Goal: Download file/media

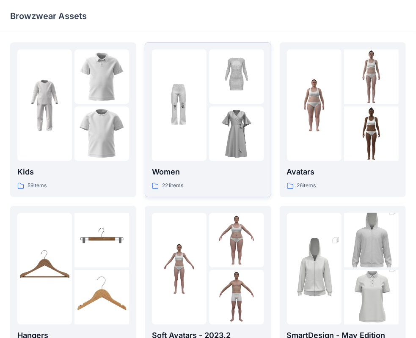
click at [216, 172] on p "Women" at bounding box center [208, 172] width 112 height 12
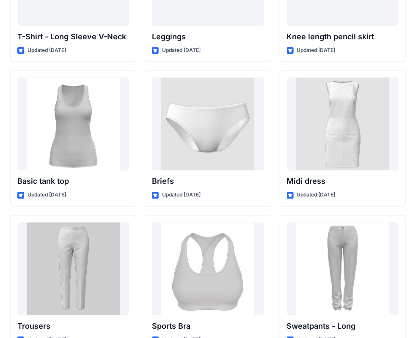
scroll to position [6892, 0]
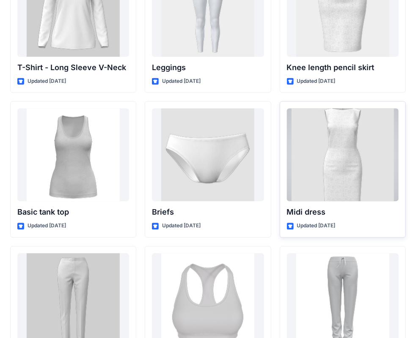
click at [338, 163] on div at bounding box center [343, 154] width 112 height 93
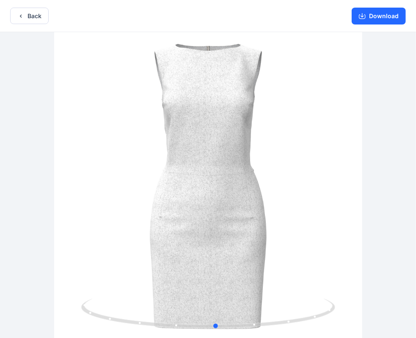
drag, startPoint x: 238, startPoint y: 301, endPoint x: -8, endPoint y: 253, distance: 250.2
click at [0, 253] on html "Back Download Version History" at bounding box center [208, 170] width 416 height 340
click at [391, 19] on button "Download" at bounding box center [378, 16] width 54 height 17
click at [381, 17] on button "Download" at bounding box center [378, 16] width 54 height 17
click at [371, 14] on button "Download" at bounding box center [378, 16] width 54 height 17
